Goal: Find specific page/section: Find specific page/section

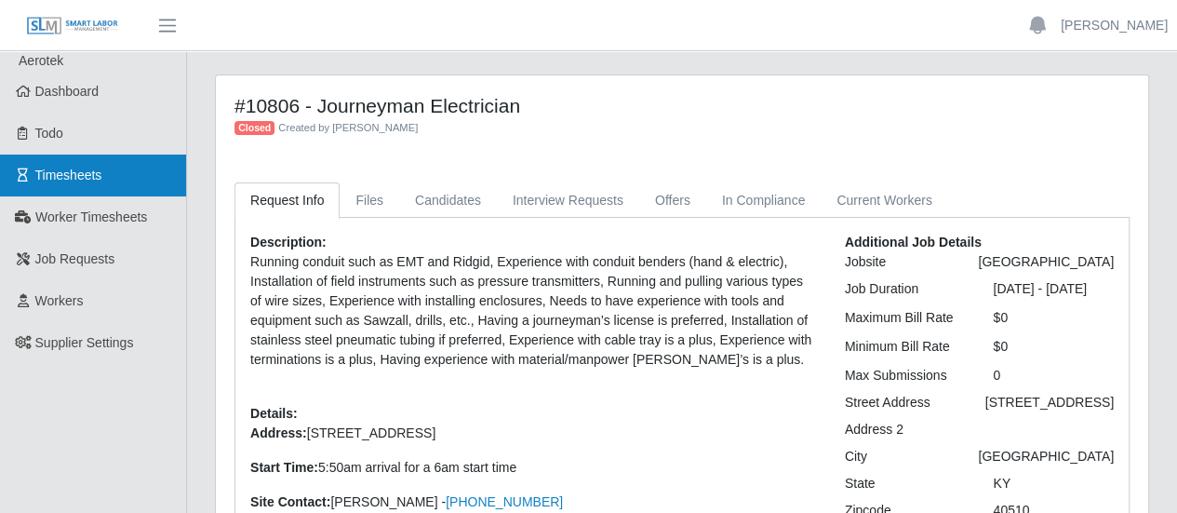
click at [77, 173] on span "Timesheets" at bounding box center [68, 175] width 67 height 15
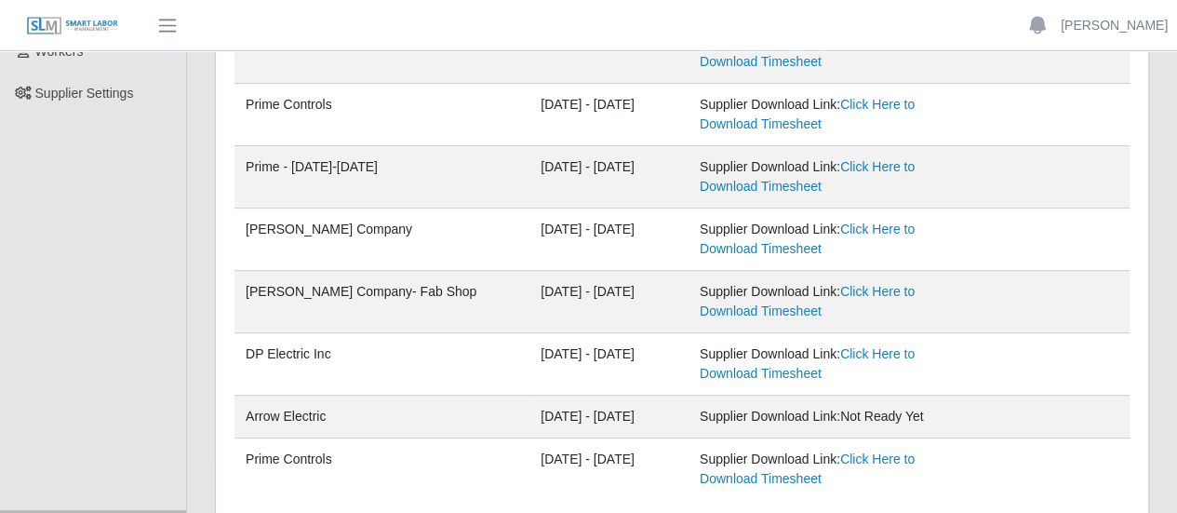
scroll to position [279, 0]
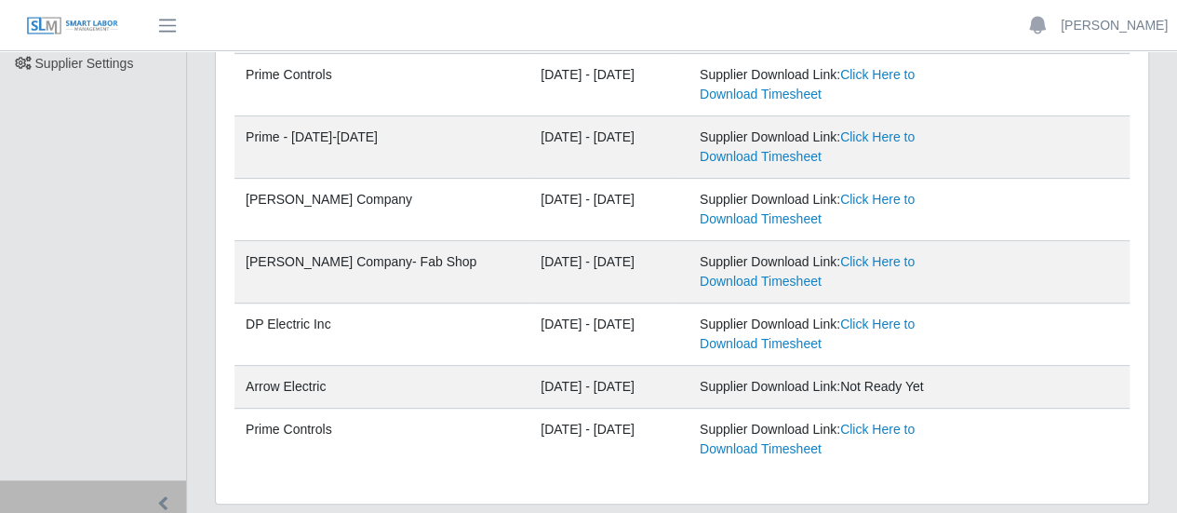
drag, startPoint x: 243, startPoint y: 381, endPoint x: 904, endPoint y: 397, distance: 661.1
click at [904, 397] on tr "Arrow Electric [DATE] - [DATE] Supplier Download Link: Not Ready Yet" at bounding box center [682, 387] width 895 height 43
click at [387, 380] on td "Arrow Electric" at bounding box center [382, 387] width 295 height 43
drag, startPoint x: 237, startPoint y: 386, endPoint x: 685, endPoint y: 377, distance: 447.8
click at [907, 383] on tr "Arrow Electric [DATE] - [DATE] Supplier Download Link: Not Ready Yet" at bounding box center [682, 387] width 895 height 43
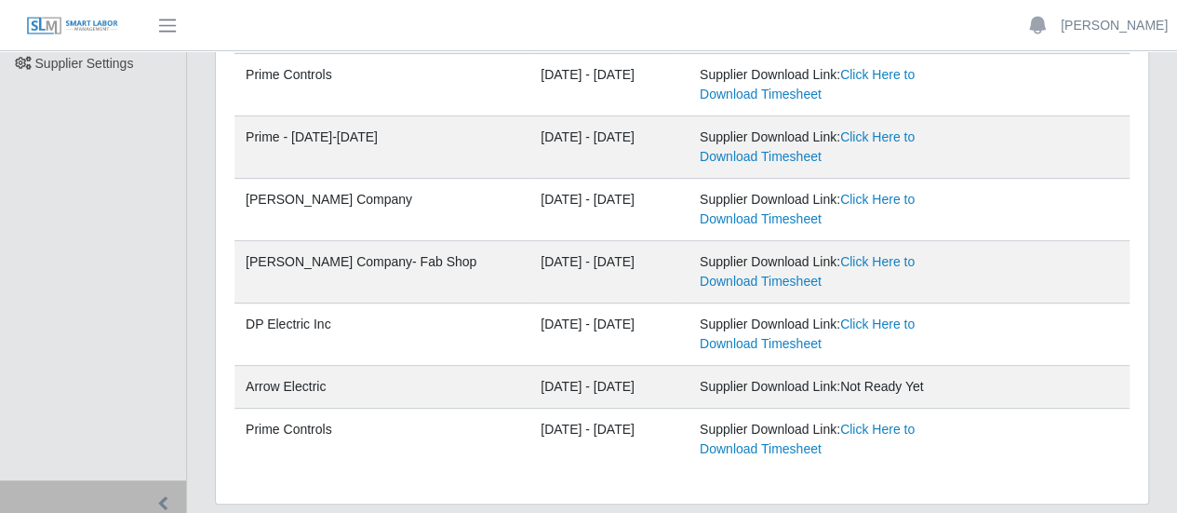
click at [675, 371] on td "Supplier Download Link: Not Ready Yet" at bounding box center [902, 387] width 455 height 43
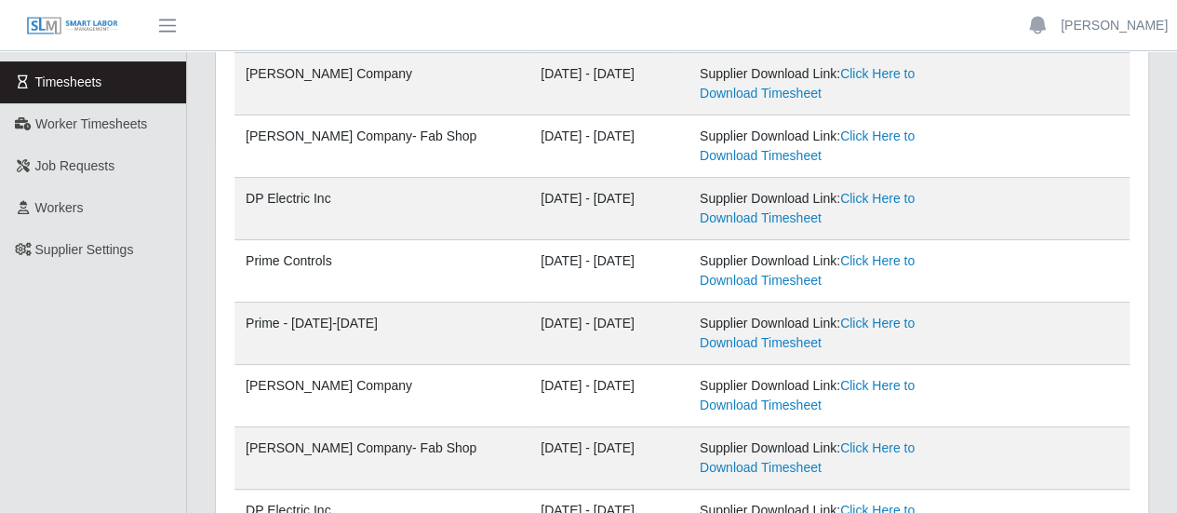
scroll to position [0, 0]
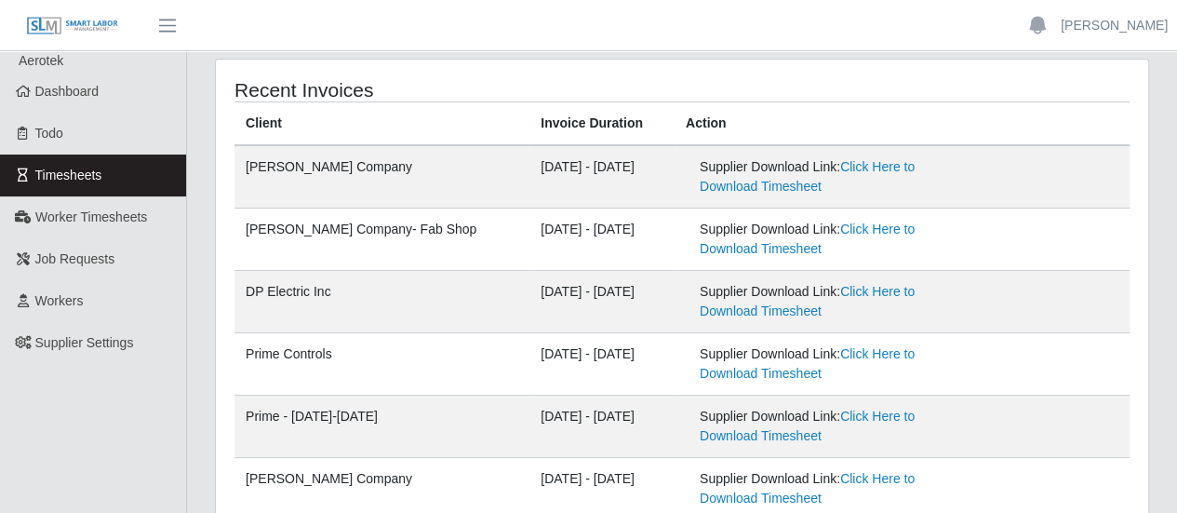
drag, startPoint x: 240, startPoint y: 168, endPoint x: 612, endPoint y: 242, distance: 379.7
click at [612, 242] on tbody "[PERSON_NAME] Company [DATE] - [DATE] Supplier Download Link: Click Here to Dow…" at bounding box center [682, 447] width 895 height 604
click at [612, 242] on td "[DATE] - [DATE]" at bounding box center [602, 239] width 145 height 62
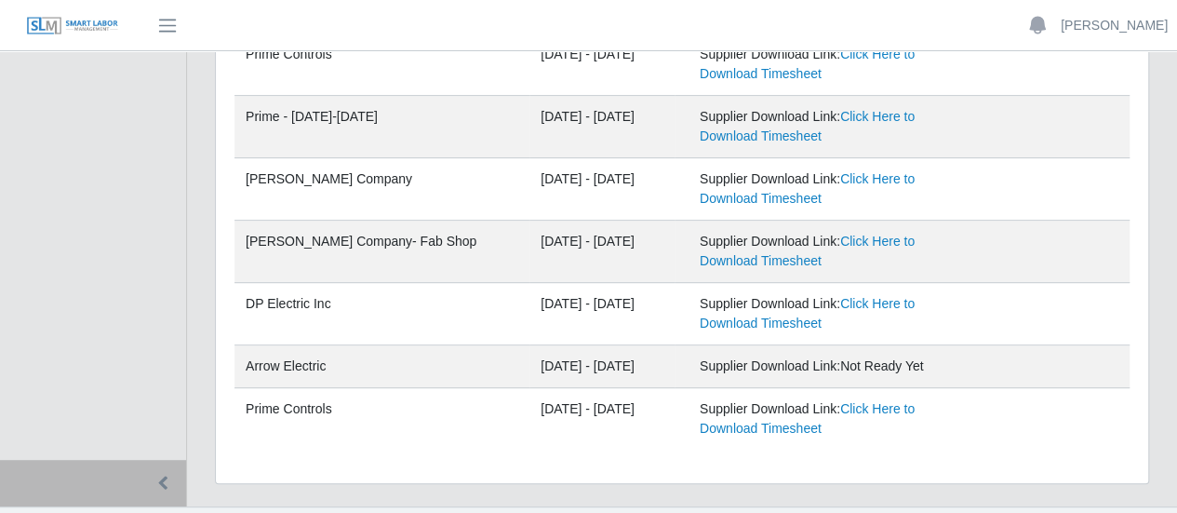
scroll to position [335, 0]
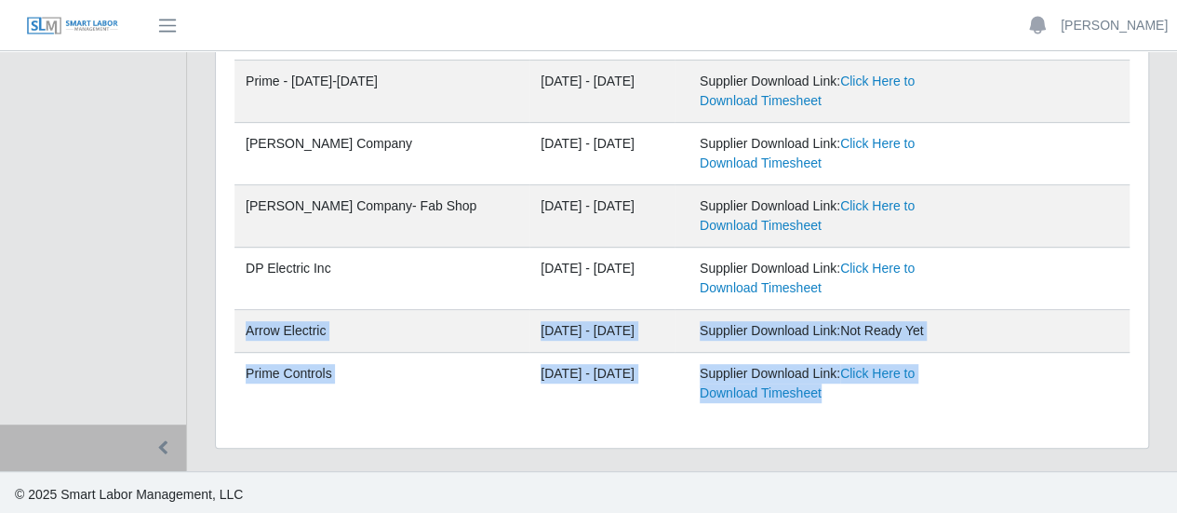
drag, startPoint x: 243, startPoint y: 321, endPoint x: 785, endPoint y: 390, distance: 546.1
click at [785, 390] on tbody "[PERSON_NAME] Company [DATE] - [DATE] Supplier Download Link: Click Here to Dow…" at bounding box center [682, 112] width 895 height 604
click at [774, 389] on div "Supplier Download Link: Click Here to Download Timesheet" at bounding box center [830, 383] width 261 height 39
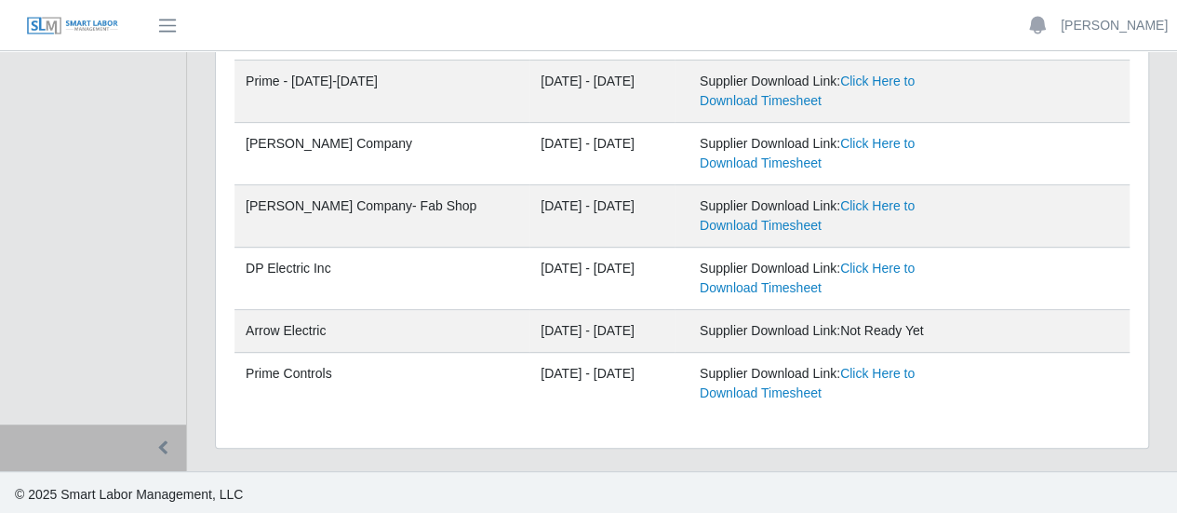
click at [358, 356] on td "Prime Controls" at bounding box center [382, 384] width 295 height 62
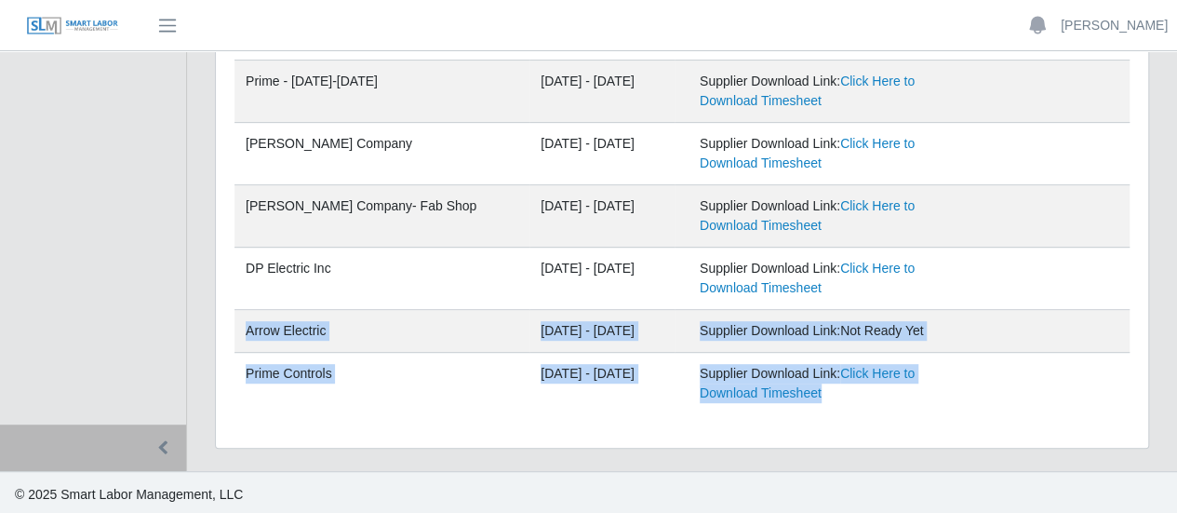
drag, startPoint x: 238, startPoint y: 325, endPoint x: 752, endPoint y: 388, distance: 517.7
click at [752, 388] on tbody "[PERSON_NAME] Company [DATE] - [DATE] Supplier Download Link: Click Here to Dow…" at bounding box center [682, 112] width 895 height 604
click at [612, 390] on td "[DATE] - [DATE]" at bounding box center [602, 384] width 145 height 62
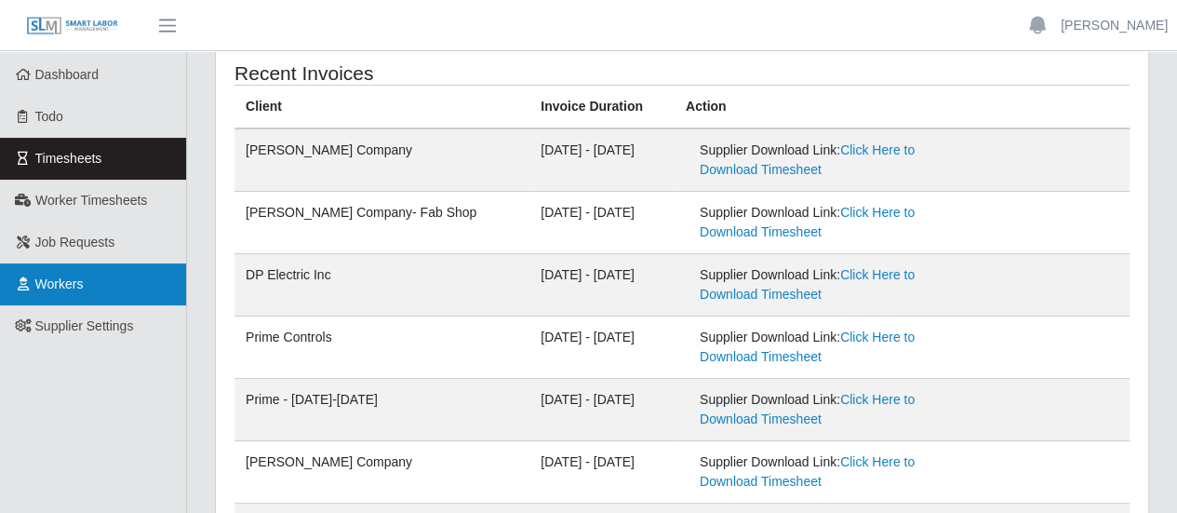
scroll to position [0, 0]
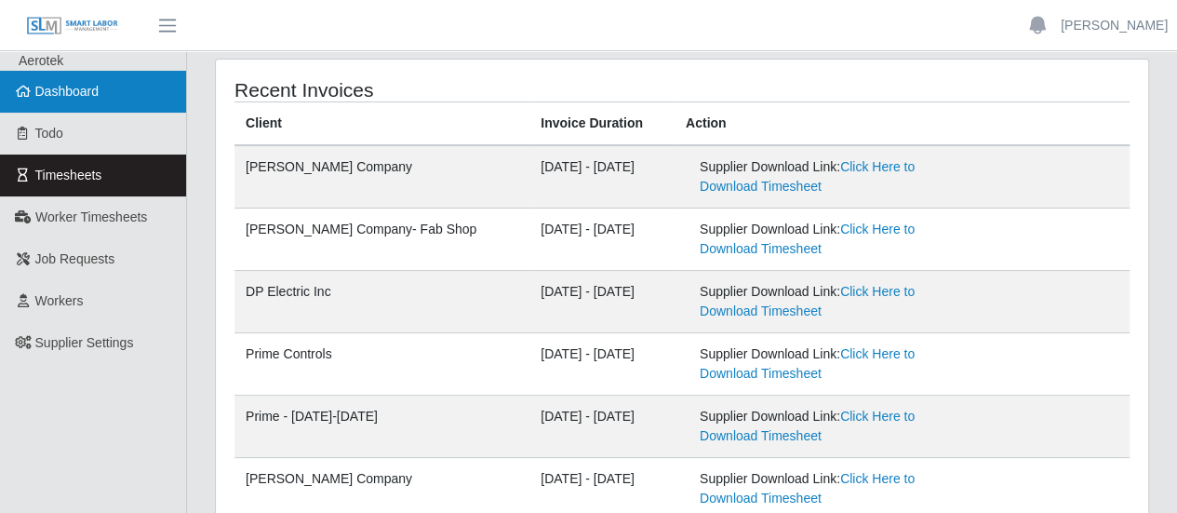
click at [74, 92] on span "Dashboard" at bounding box center [67, 91] width 64 height 15
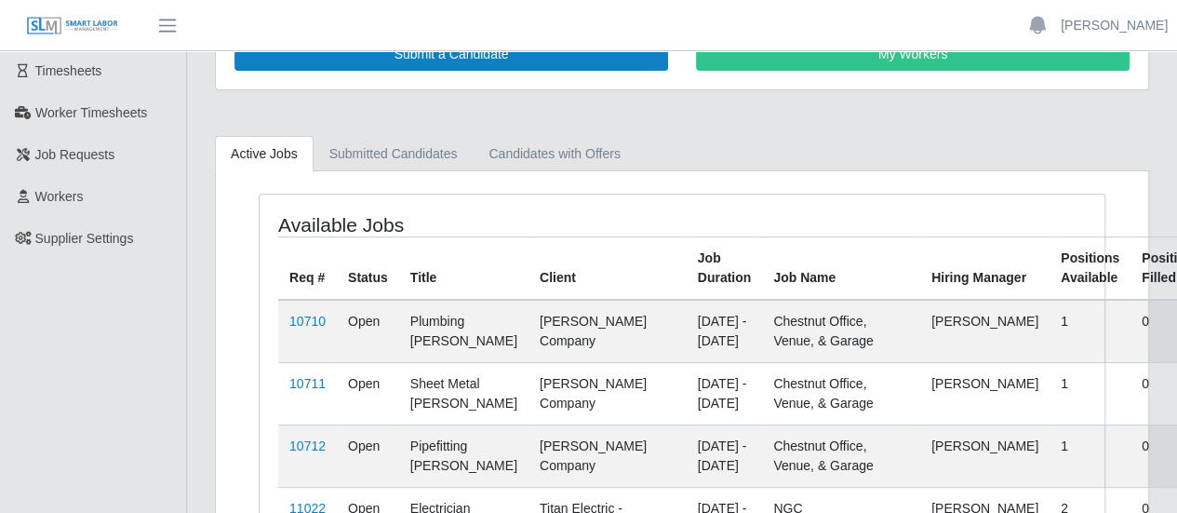
scroll to position [93, 0]
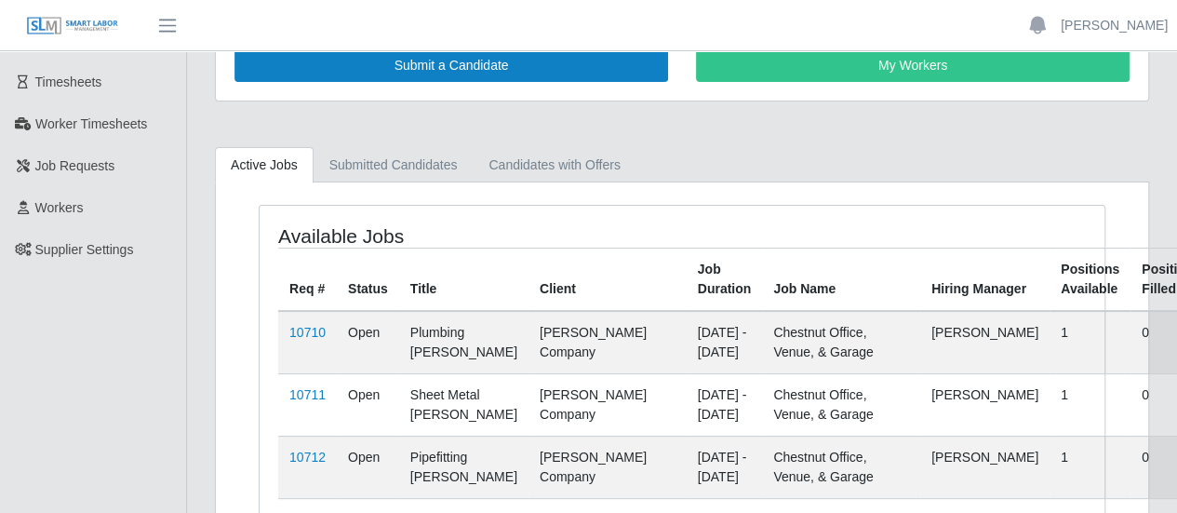
drag, startPoint x: 269, startPoint y: 239, endPoint x: 434, endPoint y: 242, distance: 164.8
click at [434, 242] on div "Available Jobs" at bounding box center [438, 235] width 348 height 23
click at [437, 234] on h4 "Available Jobs" at bounding box center [438, 235] width 320 height 23
click at [283, 235] on h4 "Available Jobs" at bounding box center [438, 235] width 320 height 23
drag, startPoint x: 280, startPoint y: 235, endPoint x: 433, endPoint y: 234, distance: 152.7
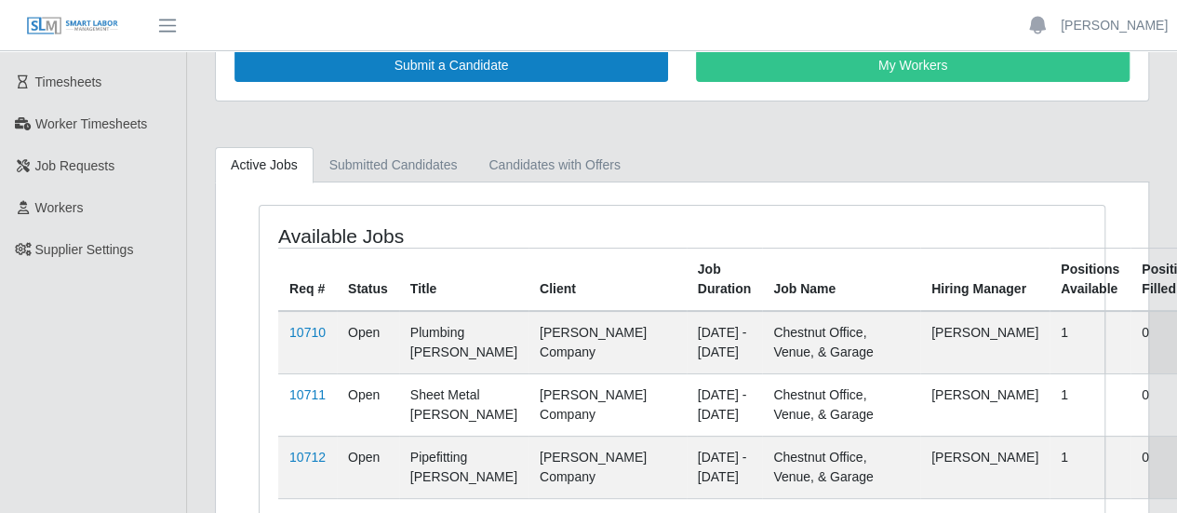
click at [433, 234] on h4 "Available Jobs" at bounding box center [438, 235] width 320 height 23
